Goal: Information Seeking & Learning: Compare options

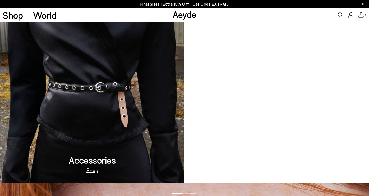
scroll to position [527, 0]
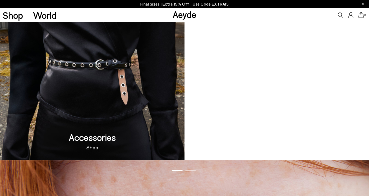
click at [250, 109] on video at bounding box center [276, 66] width 184 height 188
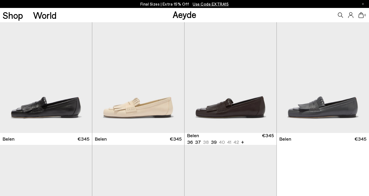
scroll to position [109, 0]
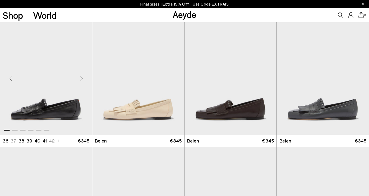
click at [83, 78] on div "Next slide" at bounding box center [81, 79] width 16 height 16
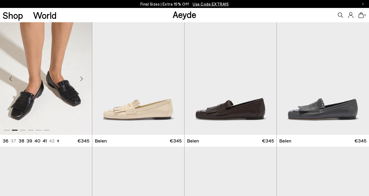
click at [83, 78] on div "Next slide" at bounding box center [81, 79] width 16 height 16
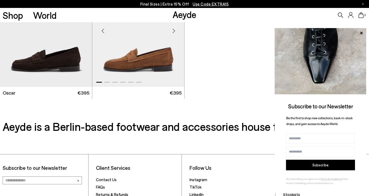
scroll to position [795, 0]
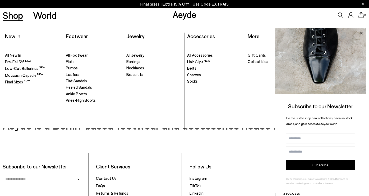
click at [71, 63] on span "Flats" at bounding box center [70, 61] width 9 height 5
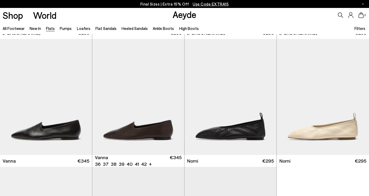
scroll to position [123, 0]
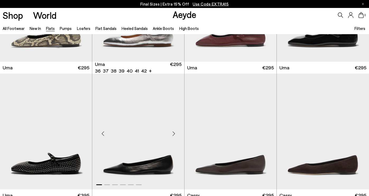
scroll to position [458, 0]
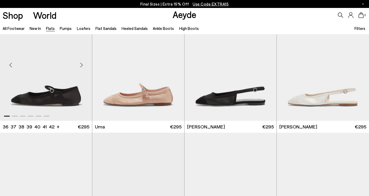
scroll to position [2186, 0]
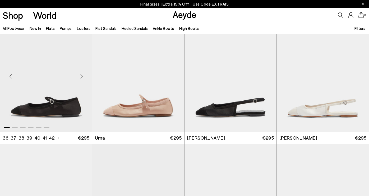
click at [83, 75] on div "Next slide" at bounding box center [81, 76] width 16 height 16
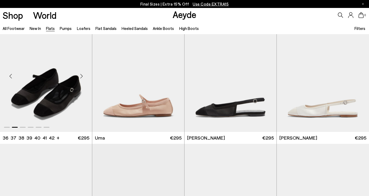
click at [83, 75] on div "Next slide" at bounding box center [81, 76] width 16 height 16
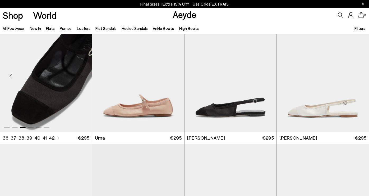
click at [83, 75] on div "Next slide" at bounding box center [81, 76] width 16 height 16
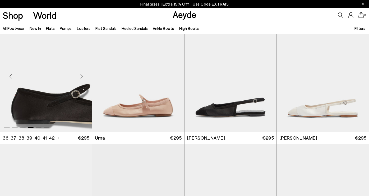
click at [83, 75] on div "Next slide" at bounding box center [81, 76] width 16 height 16
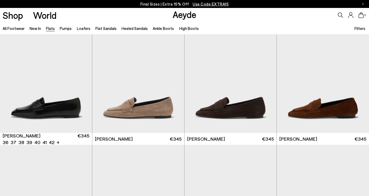
scroll to position [2437, 0]
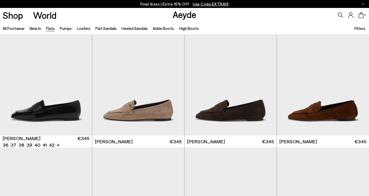
click at [83, 75] on div "Next slide" at bounding box center [81, 80] width 16 height 16
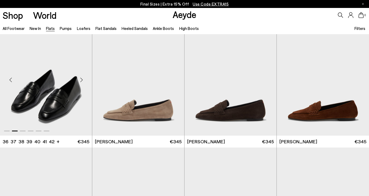
click at [83, 80] on div "Next slide" at bounding box center [81, 80] width 16 height 16
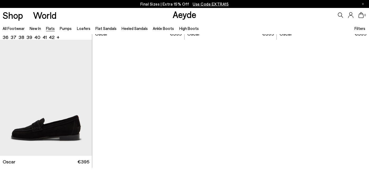
scroll to position [2673, 0]
click at [154, 30] on link "Ankle Boots" at bounding box center [163, 28] width 21 height 5
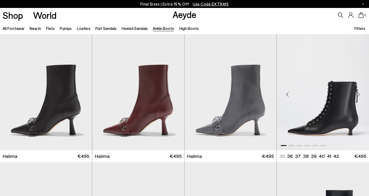
click at [359, 90] on div "Next slide" at bounding box center [358, 94] width 16 height 16
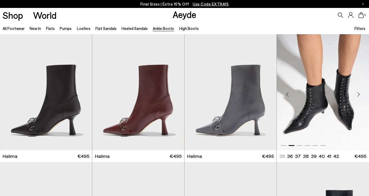
click at [359, 93] on div "Next slide" at bounding box center [358, 94] width 16 height 16
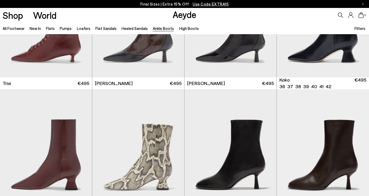
scroll to position [231, 0]
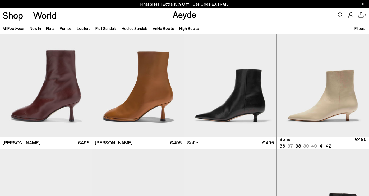
scroll to position [508, 0]
